Goal: Check status: Check status

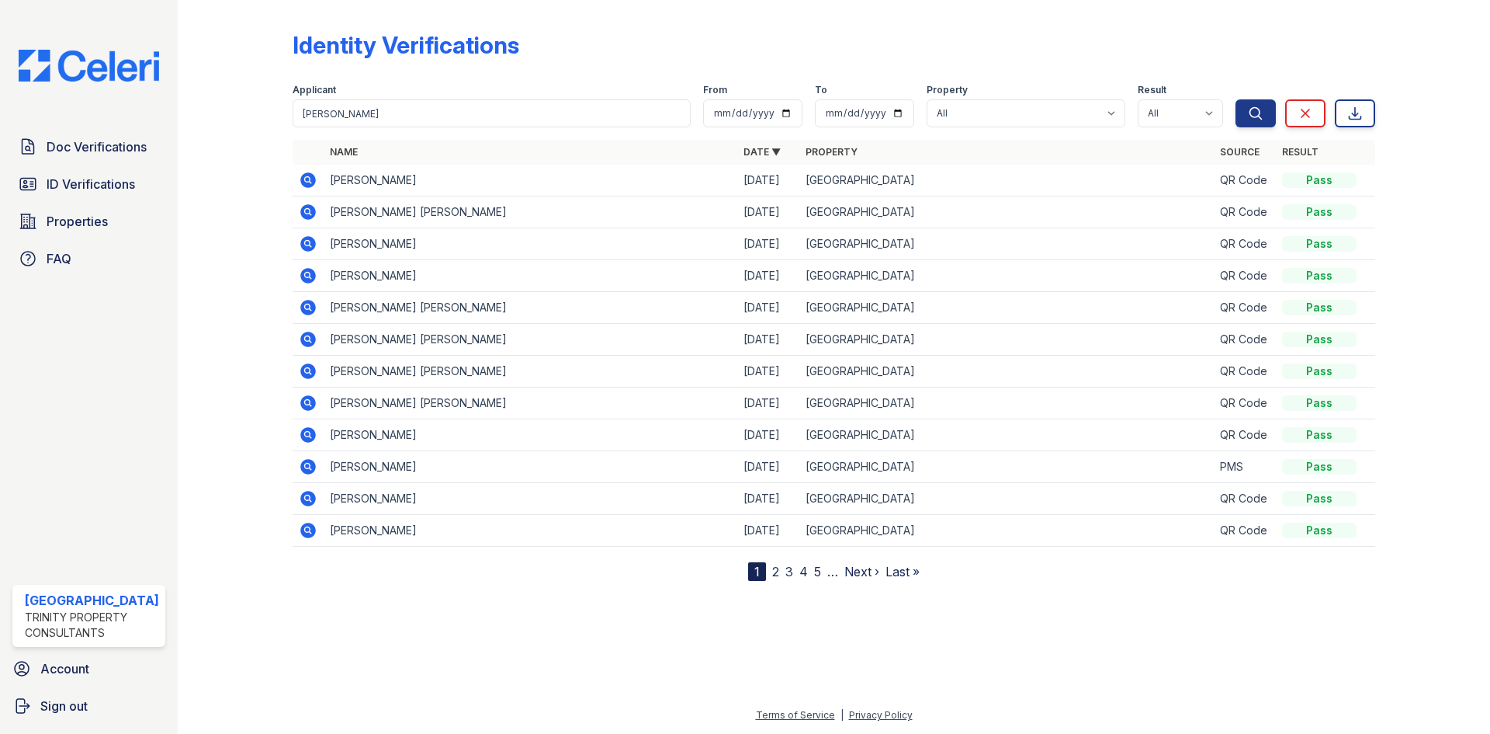
type input "[PERSON_NAME]"
click at [1236, 99] on button "Search" at bounding box center [1256, 113] width 40 height 28
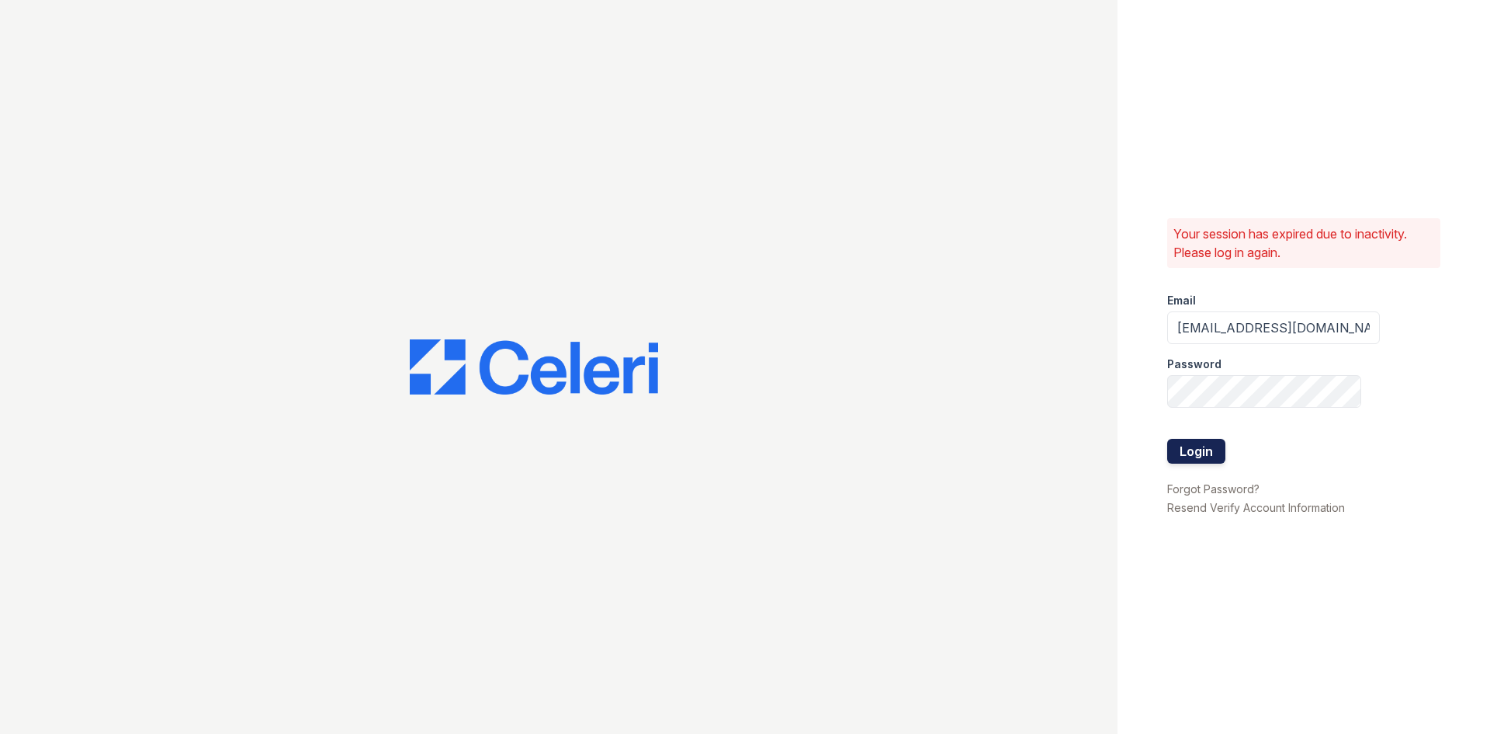
click at [1202, 456] on button "Login" at bounding box center [1196, 451] width 58 height 25
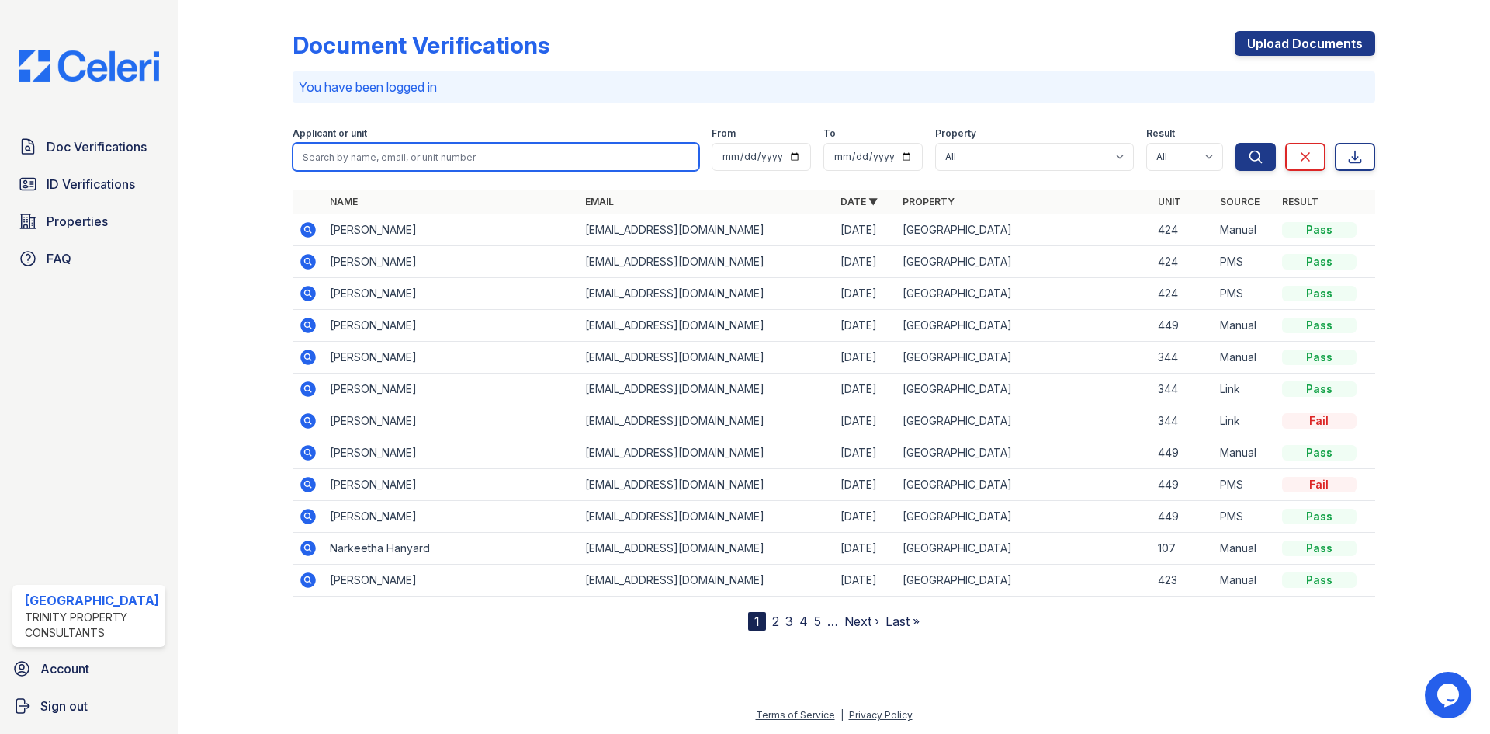
click at [356, 158] on input "search" at bounding box center [496, 157] width 407 height 28
type input "[PERSON_NAME]"
click at [1236, 143] on button "Search" at bounding box center [1256, 157] width 40 height 28
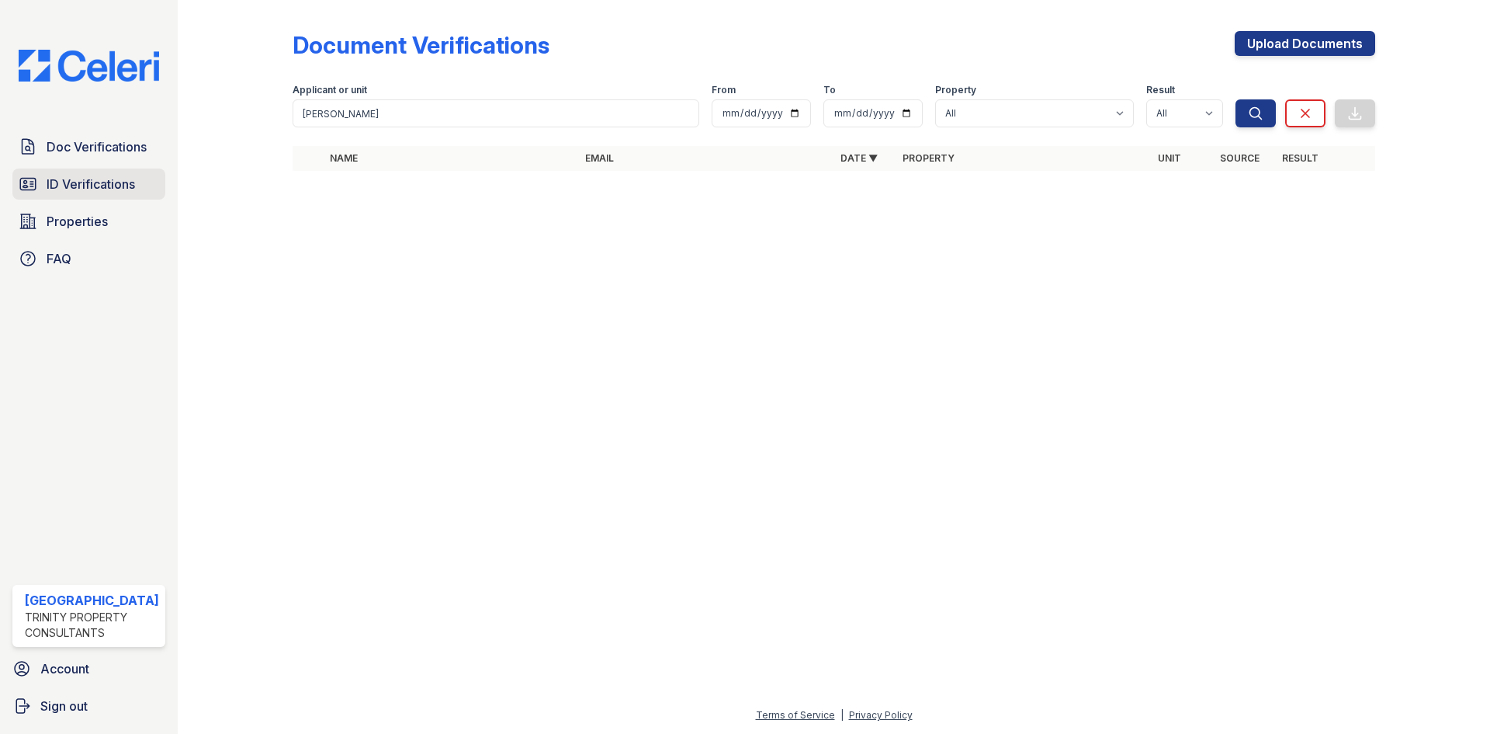
click at [95, 192] on link "ID Verifications" at bounding box center [88, 183] width 153 height 31
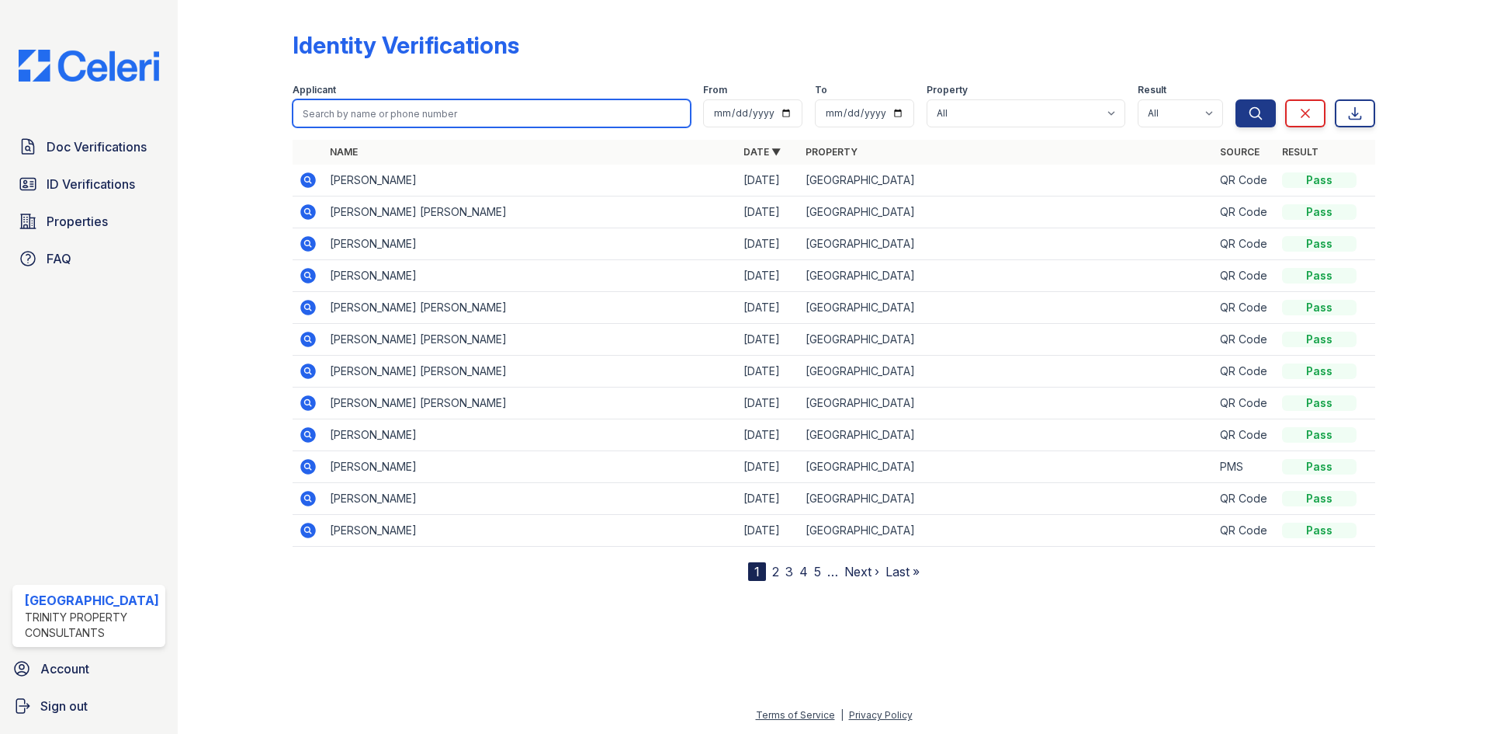
click at [313, 121] on input "search" at bounding box center [492, 113] width 398 height 28
type input "[PERSON_NAME]"
click at [1236, 99] on button "Search" at bounding box center [1256, 113] width 40 height 28
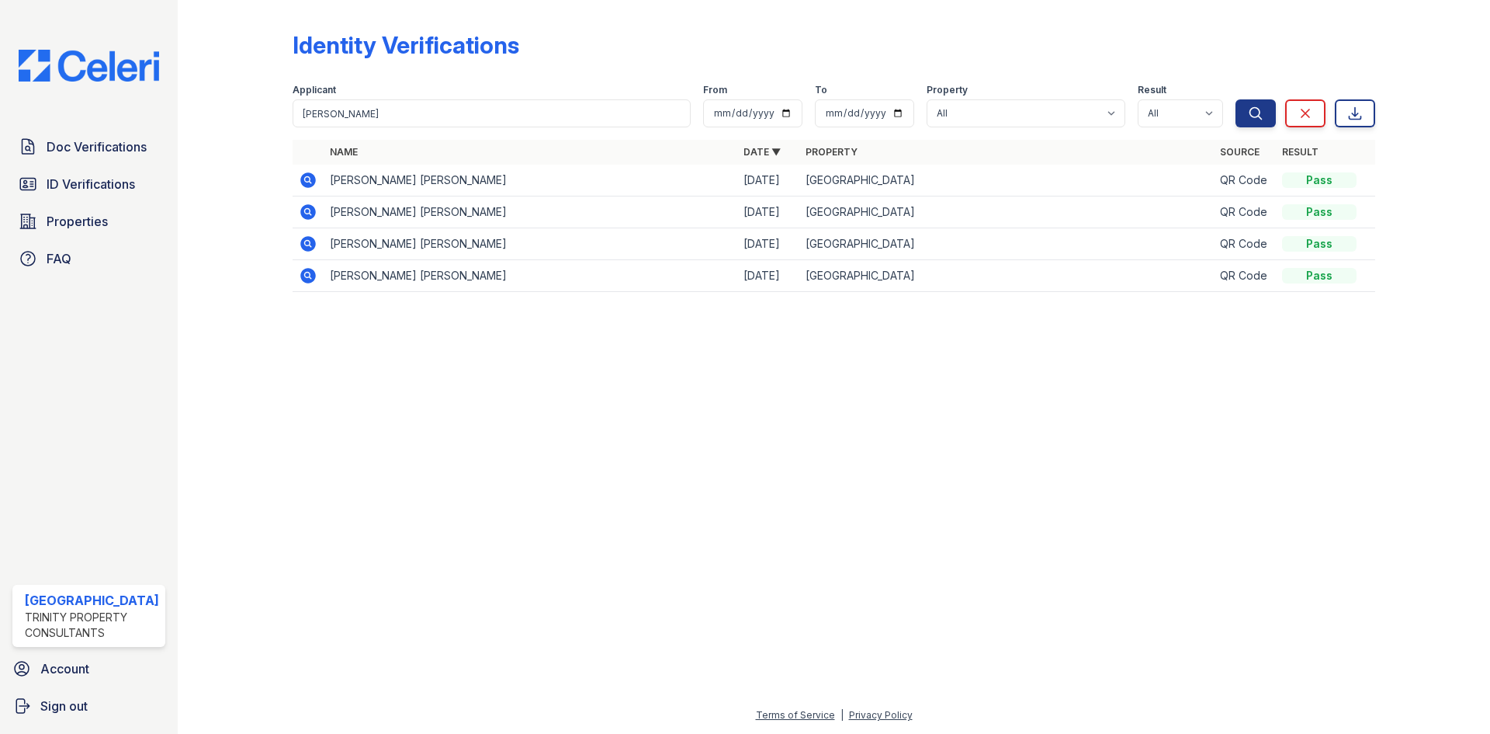
click at [311, 242] on icon at bounding box center [308, 244] width 16 height 16
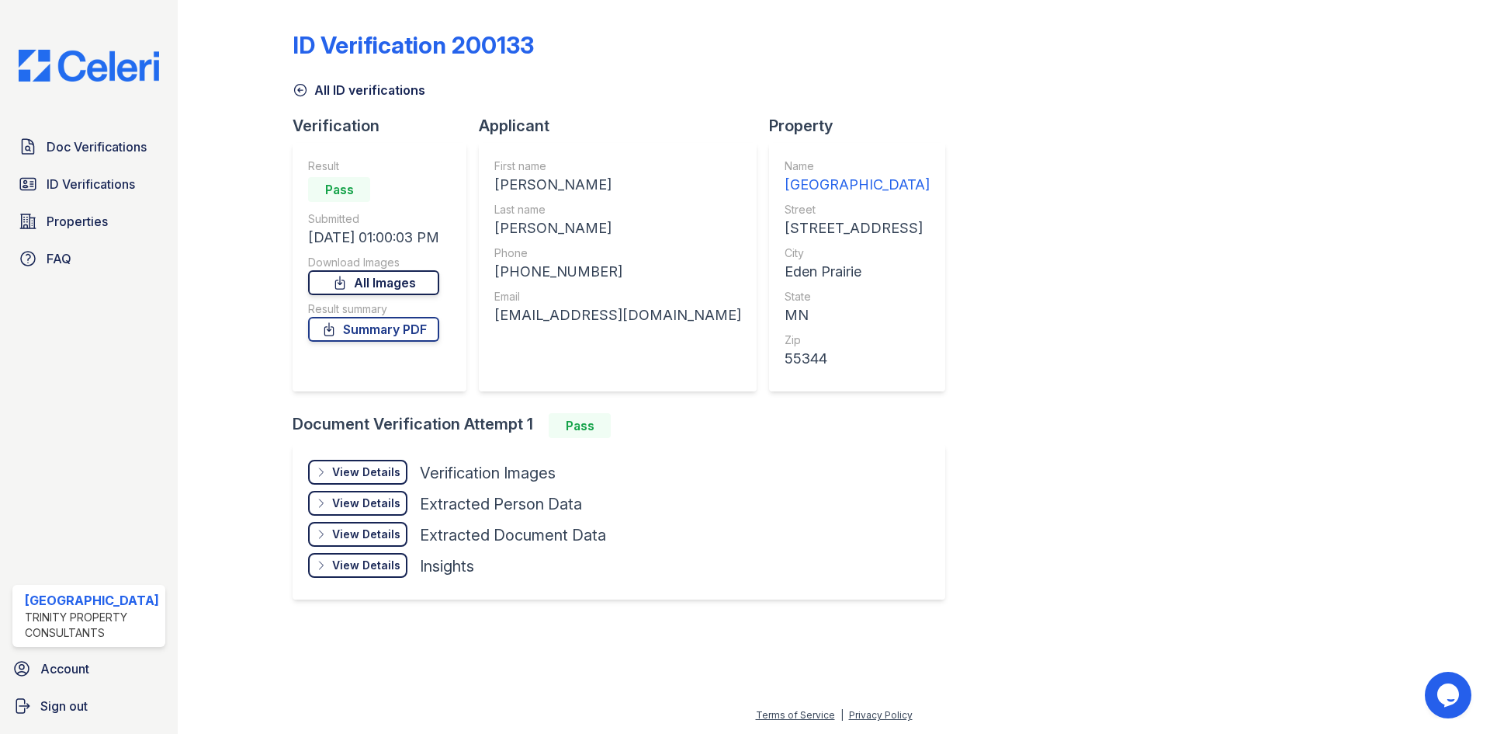
click at [411, 286] on link "All Images" at bounding box center [373, 282] width 131 height 25
click at [130, 142] on span "Doc Verifications" at bounding box center [97, 146] width 100 height 19
